Goal: Book appointment/travel/reservation

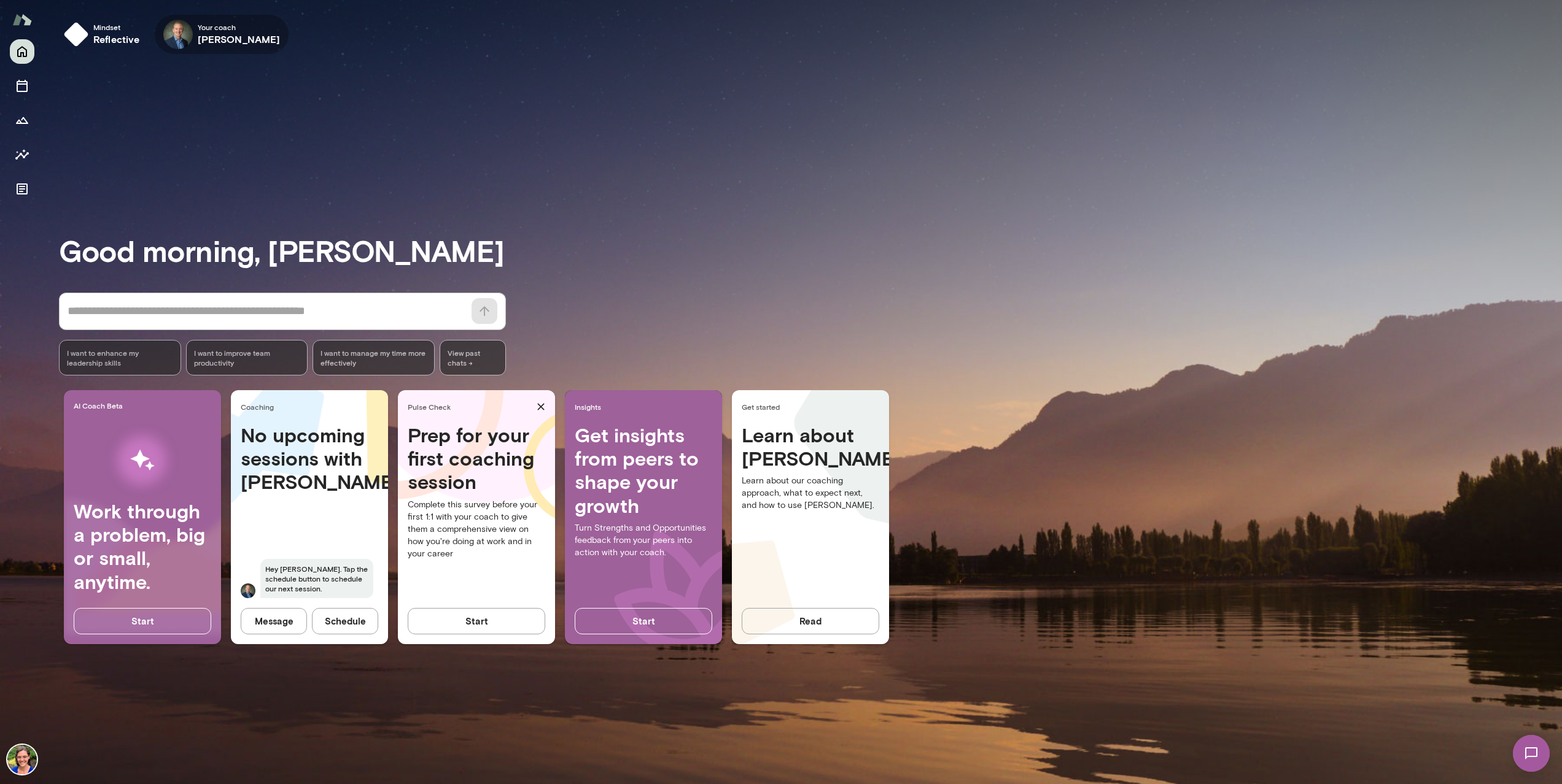
click at [0, 0] on icon "button" at bounding box center [0, 0] width 0 height 0
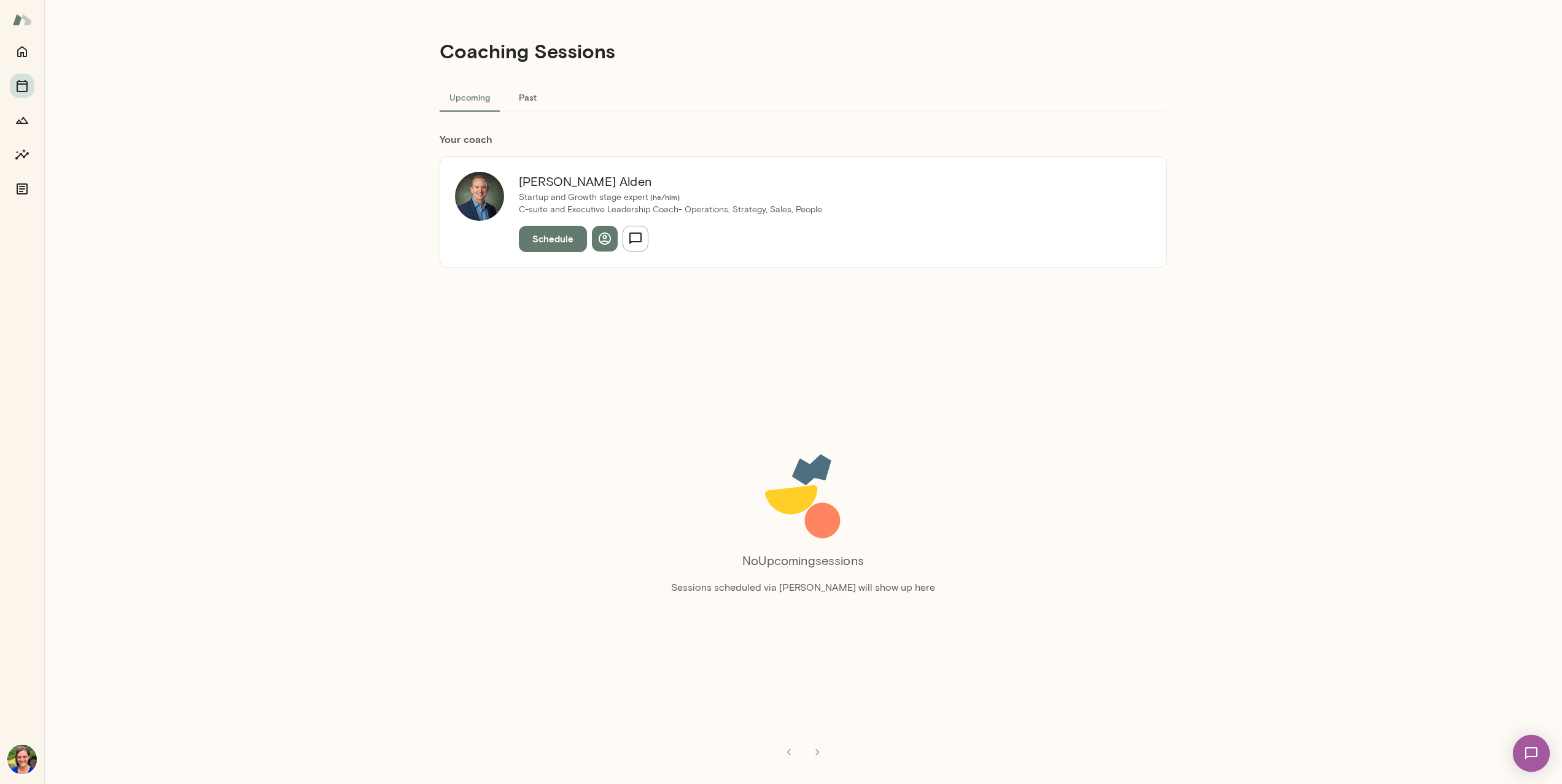
click at [548, 240] on button "Schedule" at bounding box center [553, 239] width 68 height 26
